Goal: Task Accomplishment & Management: Use online tool/utility

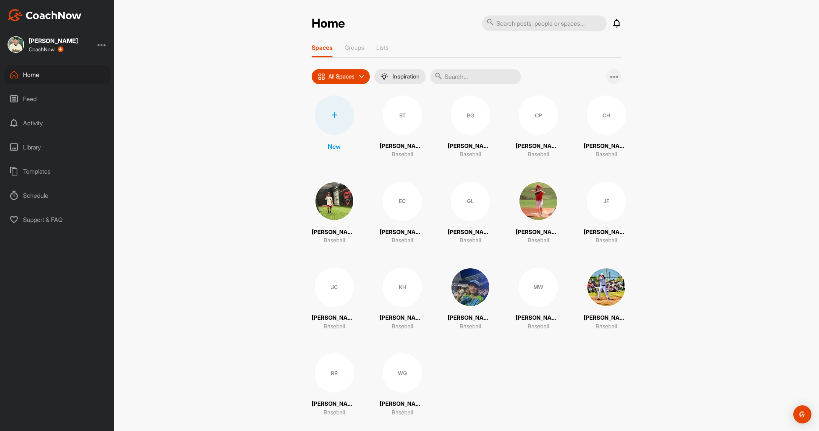
click at [614, 76] on icon at bounding box center [614, 76] width 9 height 9
click at [577, 97] on span "Add Multiple Spaces" at bounding box center [579, 97] width 83 height 20
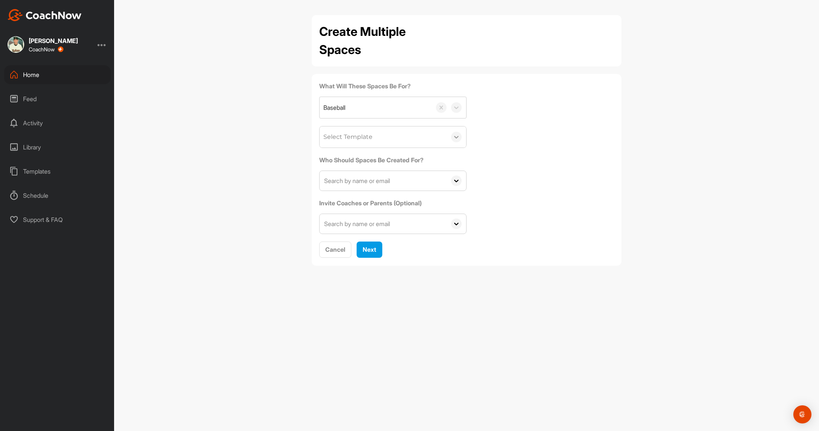
click at [454, 138] on icon at bounding box center [457, 137] width 8 height 8
click at [488, 135] on div "What Will These Spaces Be For? Baseball 0 results available. Use Up and Down to…" at bounding box center [466, 158] width 295 height 153
click at [404, 186] on input "text" at bounding box center [383, 181] width 127 height 20
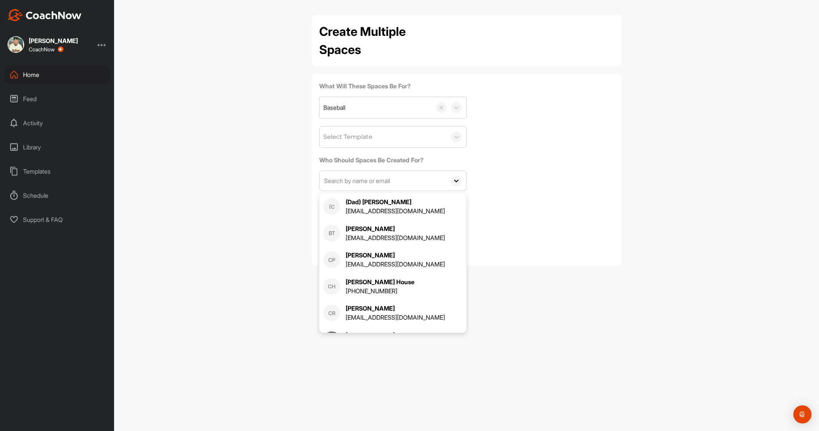
click at [507, 160] on div "What Will These Spaces Be For? Baseball Select Template Who Should Spaces Be Cr…" at bounding box center [466, 158] width 295 height 153
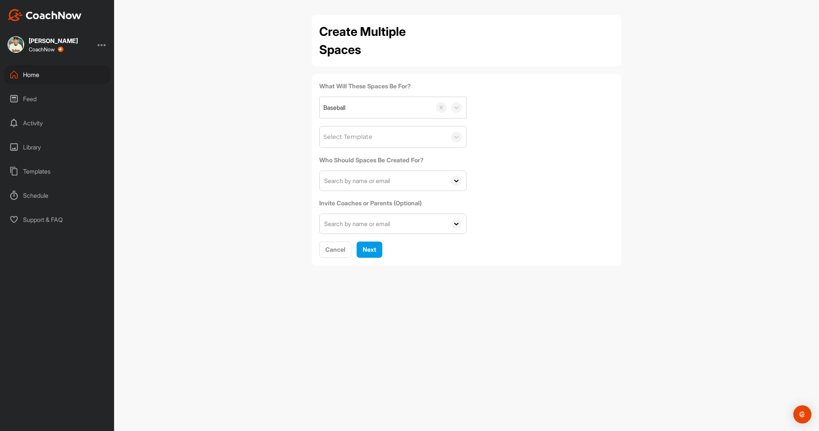
click at [418, 176] on input "text" at bounding box center [383, 181] width 127 height 20
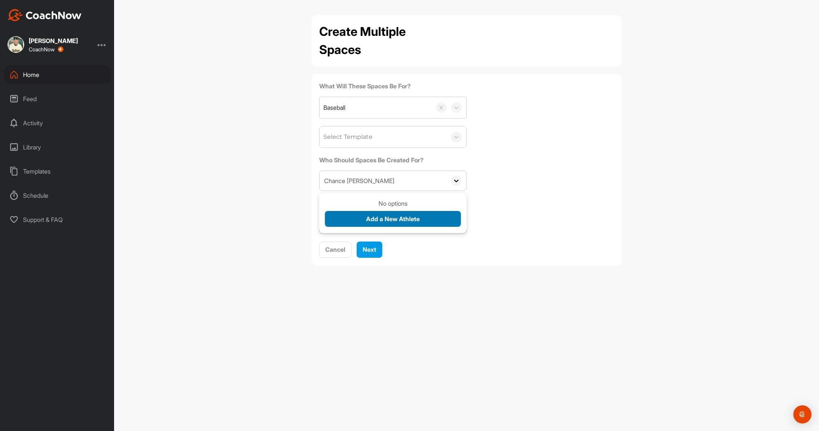
type input "Chance [PERSON_NAME]"
click at [410, 221] on span "Add a New Athlete" at bounding box center [393, 219] width 54 height 8
